Goal: Transaction & Acquisition: Download file/media

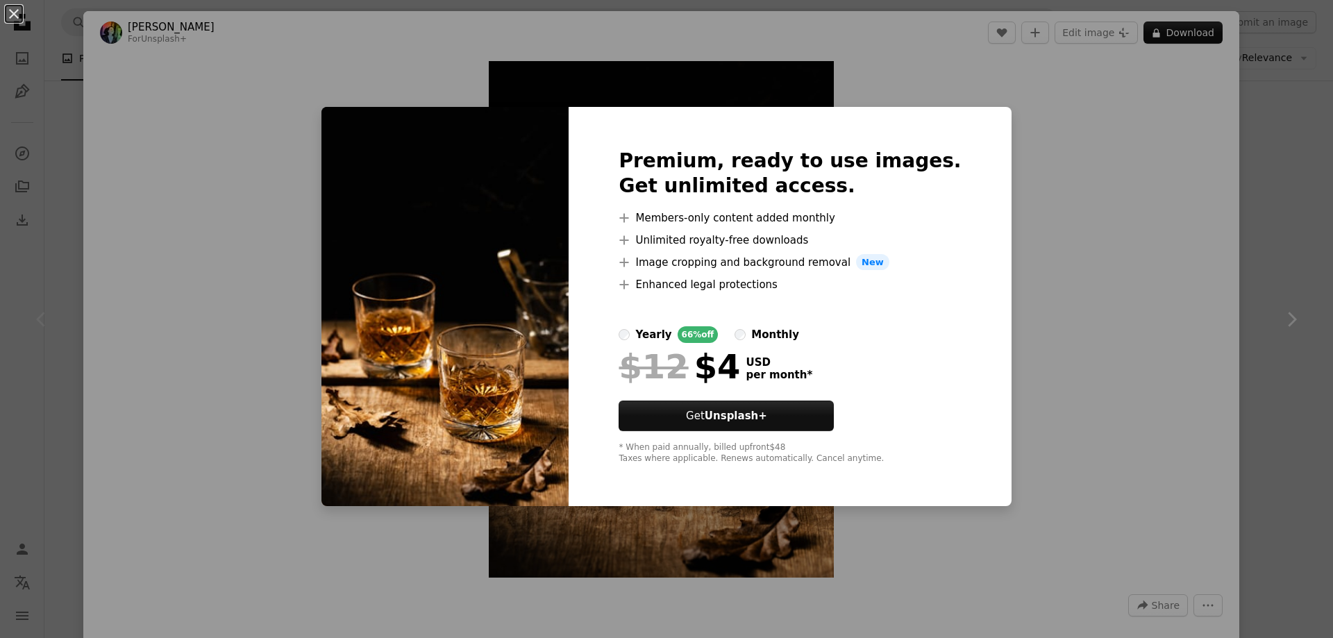
click at [957, 183] on div "Premium, ready to use images. Get unlimited access. A plus sign Members-only co…" at bounding box center [789, 307] width 442 height 400
click at [1053, 155] on div "An X shape Premium, ready to use images. Get unlimited access. A plus sign Memb…" at bounding box center [666, 319] width 1333 height 638
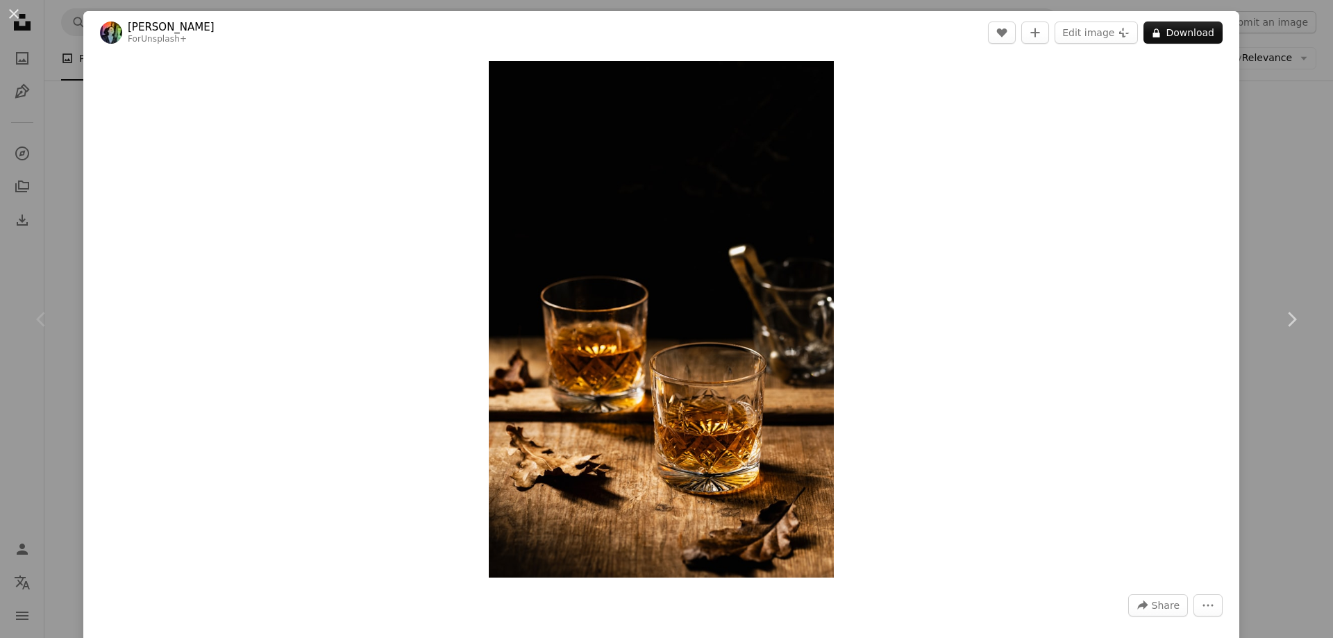
click at [1245, 212] on div "An X shape Chevron left Chevron right [PERSON_NAME] For Unsplash+ A heart A plu…" at bounding box center [666, 319] width 1333 height 638
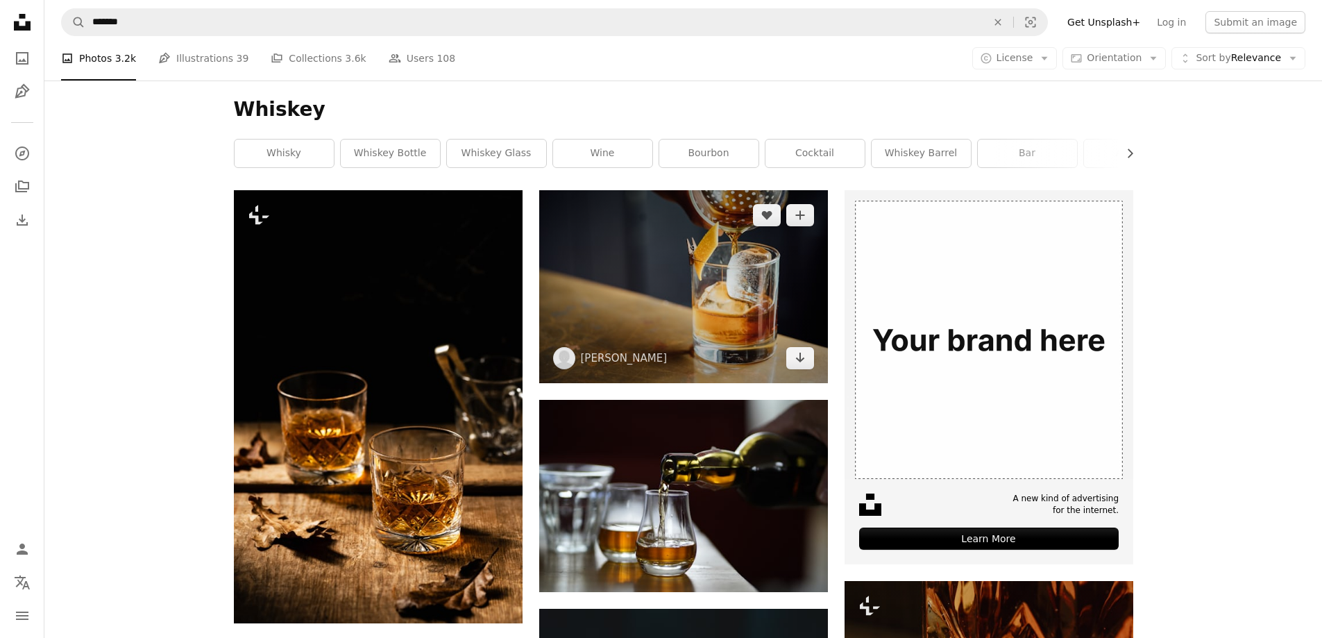
click at [755, 341] on img at bounding box center [683, 286] width 289 height 193
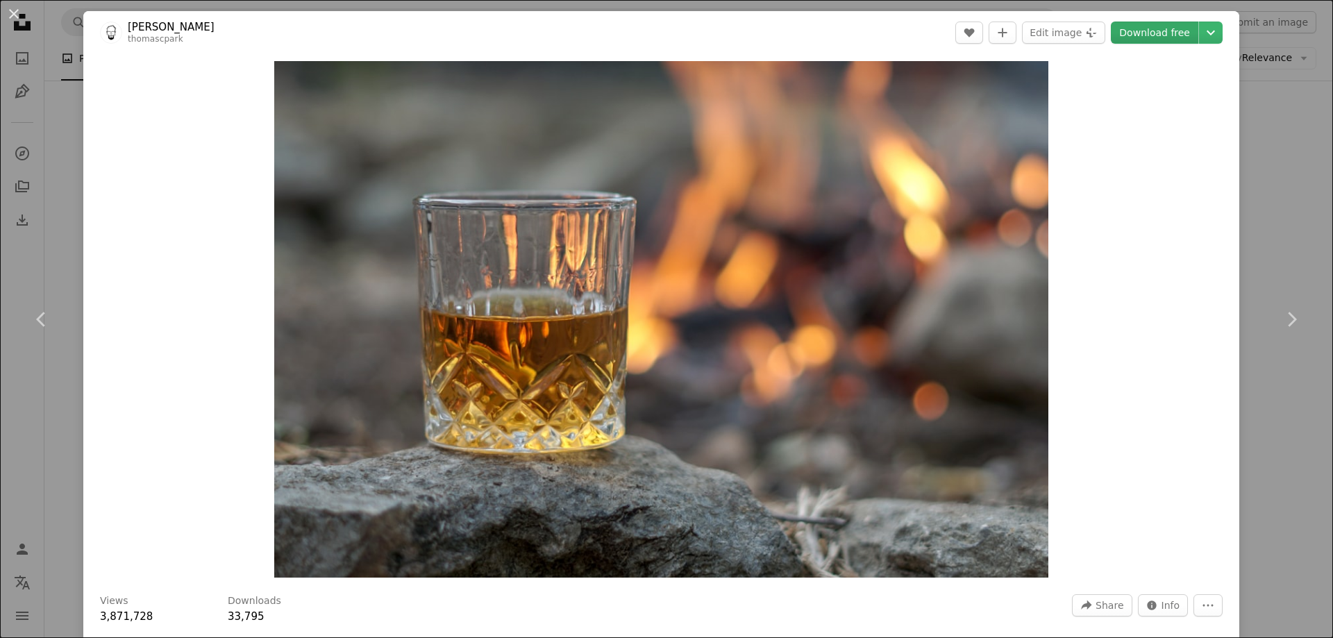
click at [1156, 22] on link "Download free" at bounding box center [1154, 33] width 87 height 22
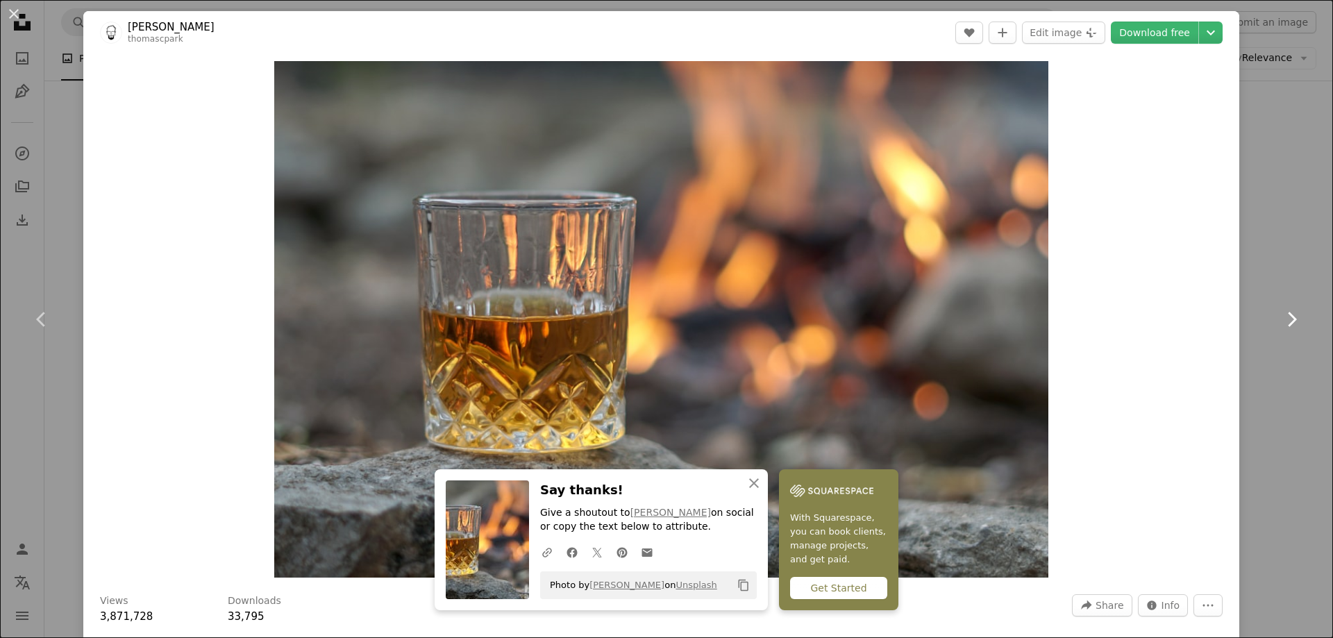
click at [1252, 263] on link "Chevron right" at bounding box center [1290, 319] width 83 height 133
